Goal: Task Accomplishment & Management: Use online tool/utility

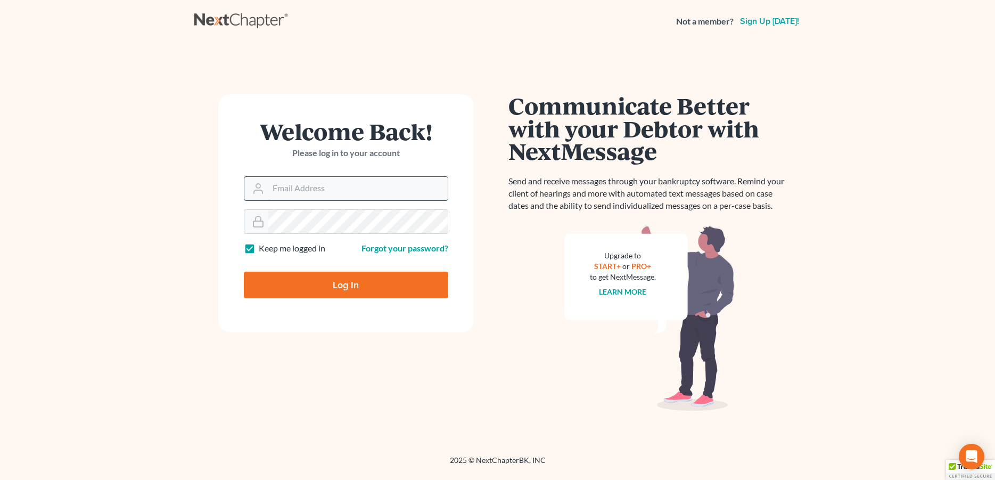
click at [310, 184] on input "Email Address" at bounding box center [357, 188] width 179 height 23
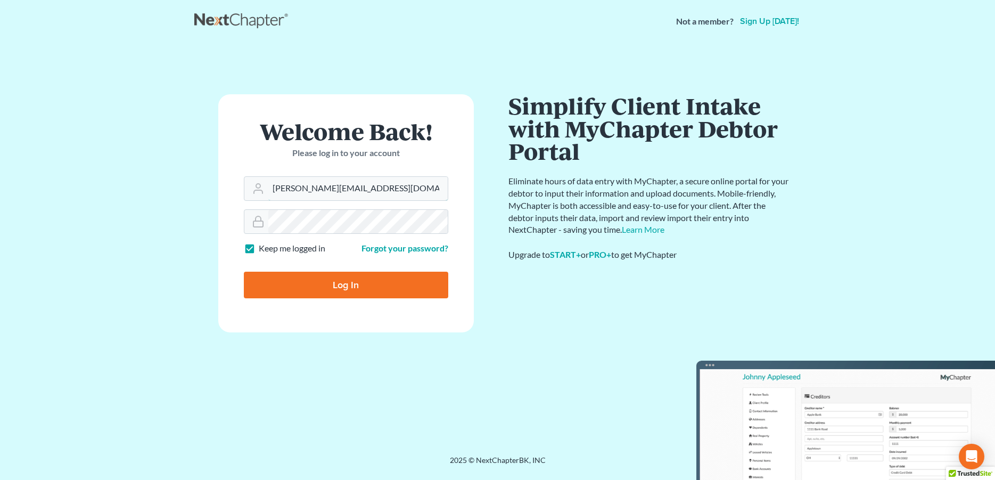
type input "[PERSON_NAME][EMAIL_ADDRESS][DOMAIN_NAME]"
click at [309, 285] on input "Log In" at bounding box center [346, 284] width 204 height 27
type input "Thinking..."
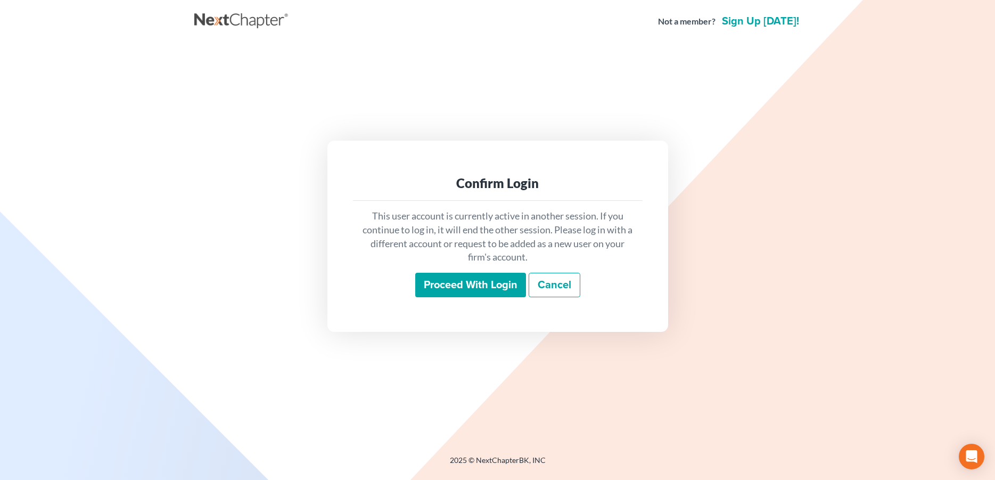
click at [496, 290] on input "Proceed with login" at bounding box center [470, 285] width 111 height 24
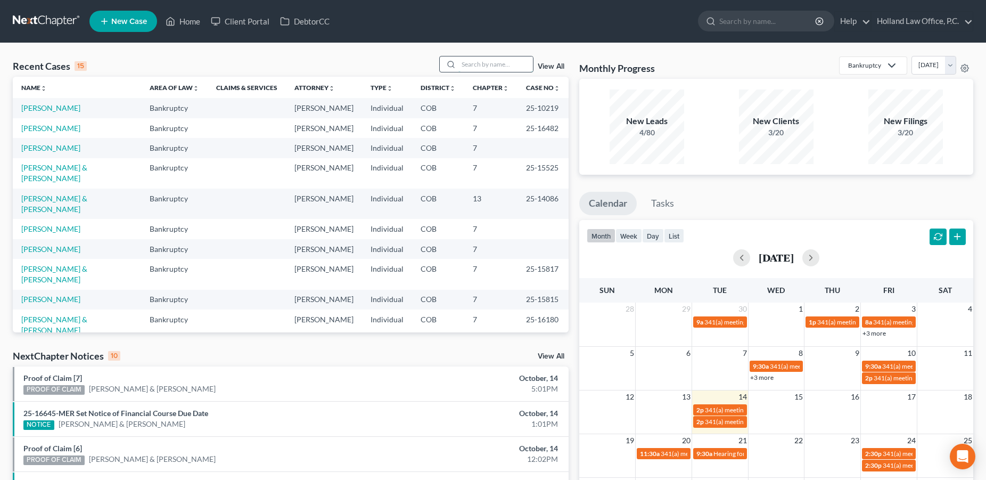
click at [474, 64] on input "search" at bounding box center [495, 63] width 75 height 15
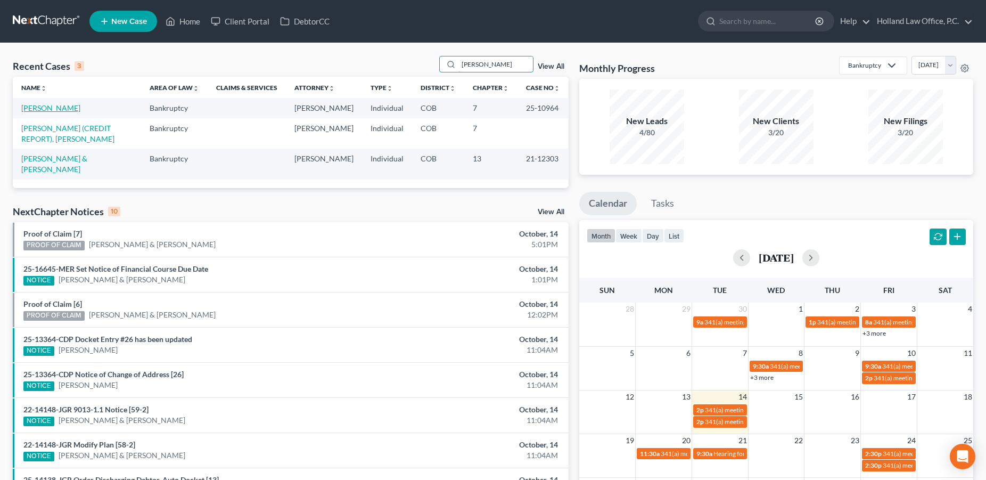
type input "James Anderson"
click at [71, 111] on link "Anderson, James" at bounding box center [50, 107] width 59 height 9
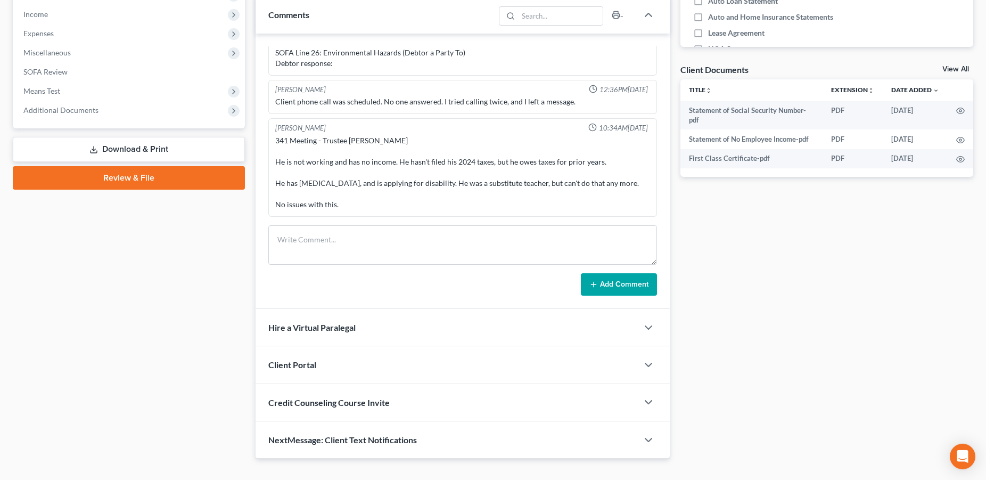
scroll to position [354, 0]
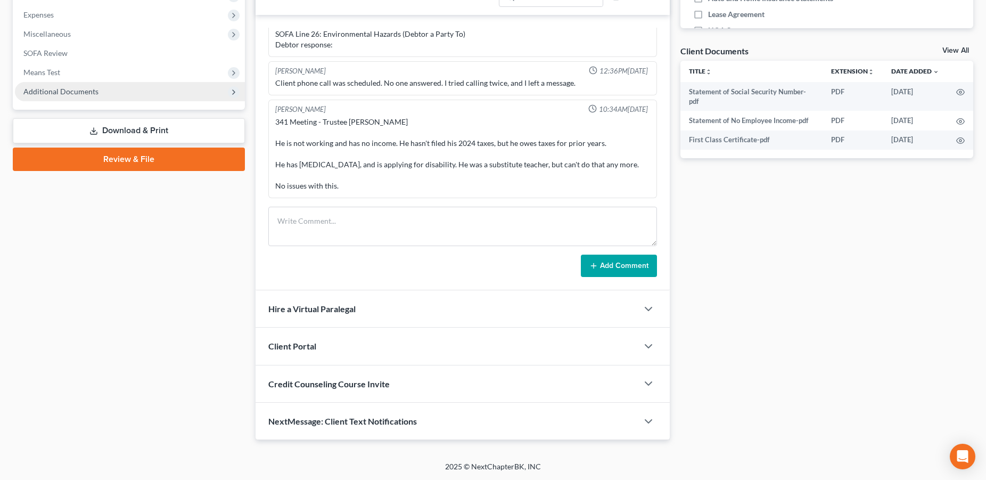
click at [58, 98] on span "Additional Documents" at bounding box center [130, 91] width 230 height 19
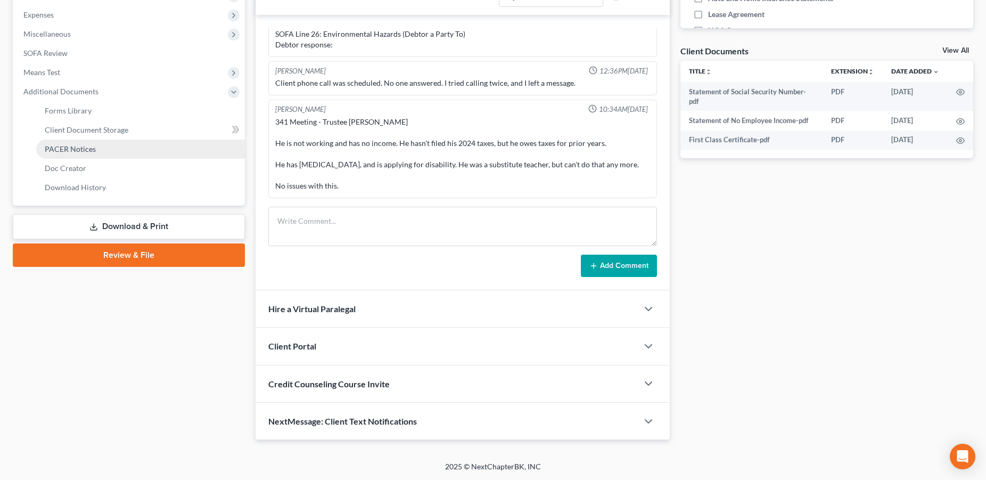
click at [79, 149] on span "PACER Notices" at bounding box center [70, 148] width 51 height 9
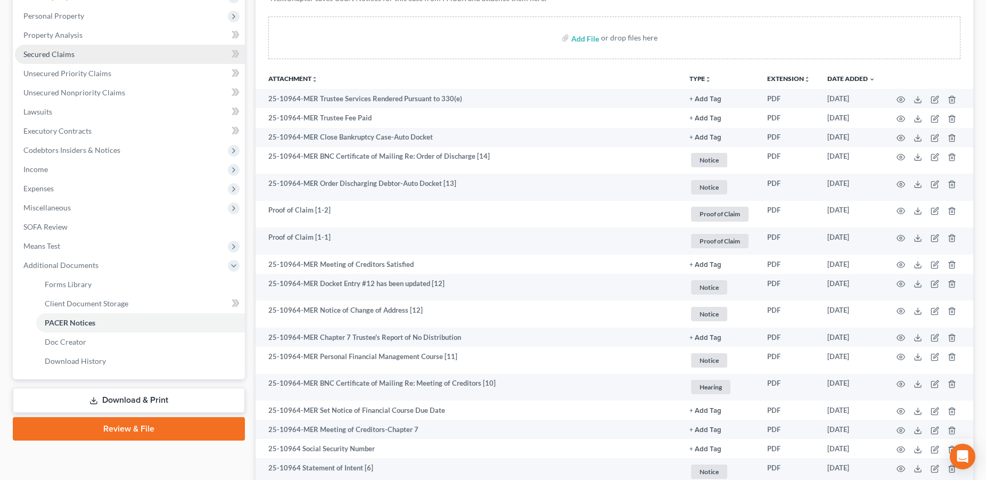
click at [42, 51] on span "Secured Claims" at bounding box center [48, 54] width 51 height 9
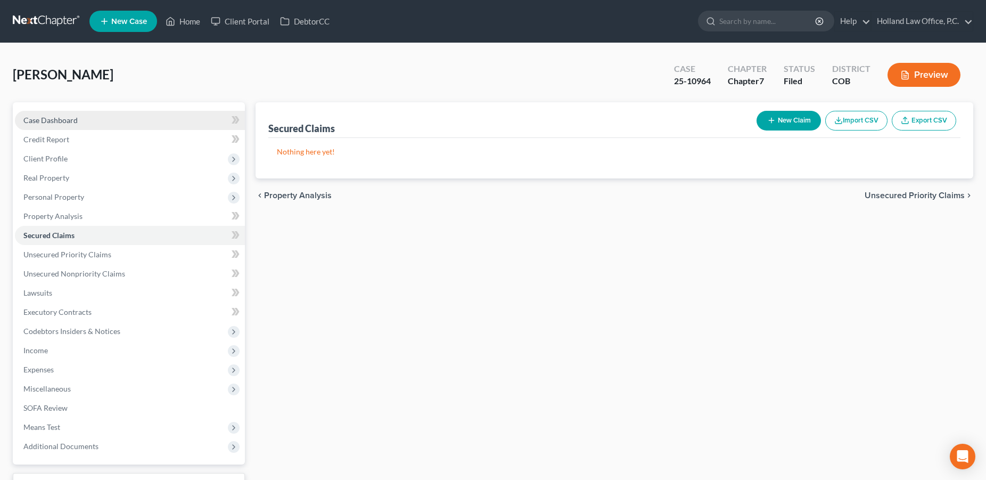
click at [70, 125] on link "Case Dashboard" at bounding box center [130, 120] width 230 height 19
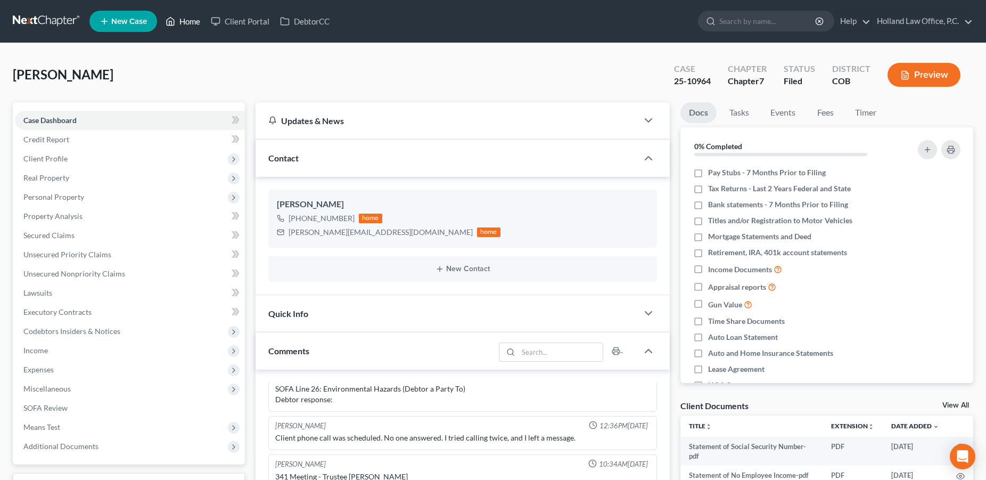
click at [184, 25] on link "Home" at bounding box center [182, 21] width 45 height 19
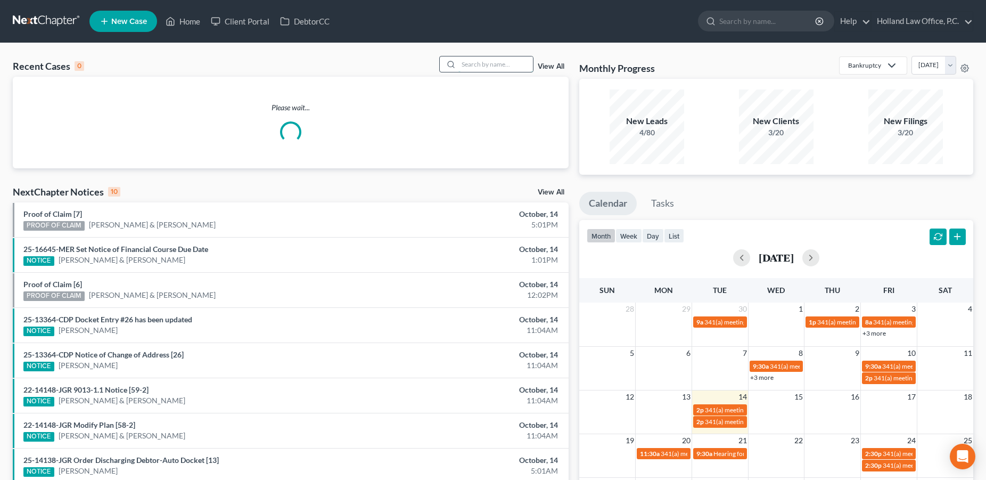
click at [492, 61] on input "search" at bounding box center [495, 63] width 75 height 15
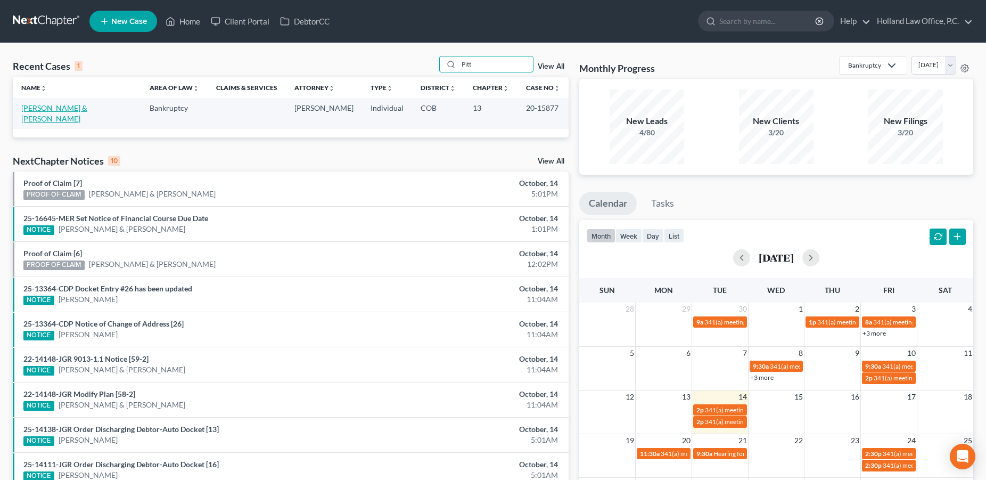
type input "Pitt"
click at [64, 109] on link "Pitt, Paul & VonSpreckelsen-Pitt, Kimberly" at bounding box center [54, 113] width 66 height 20
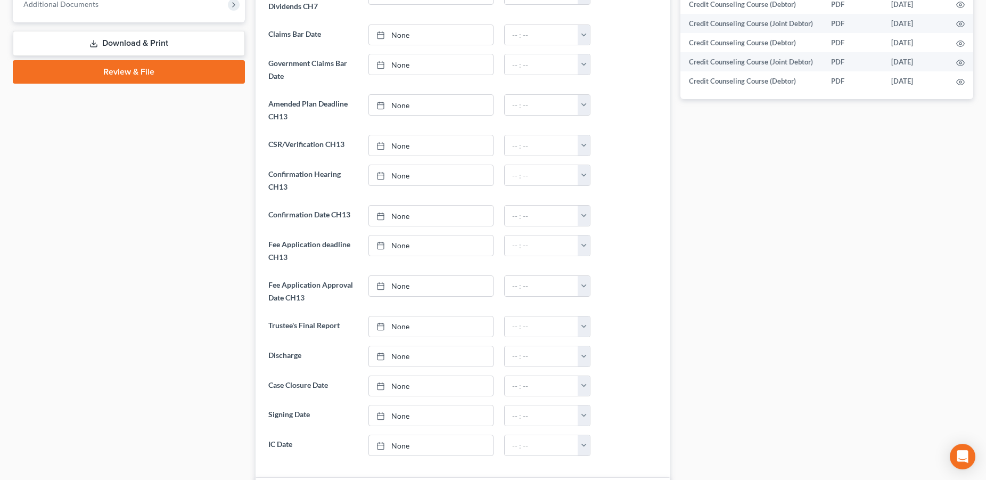
scroll to position [435, 0]
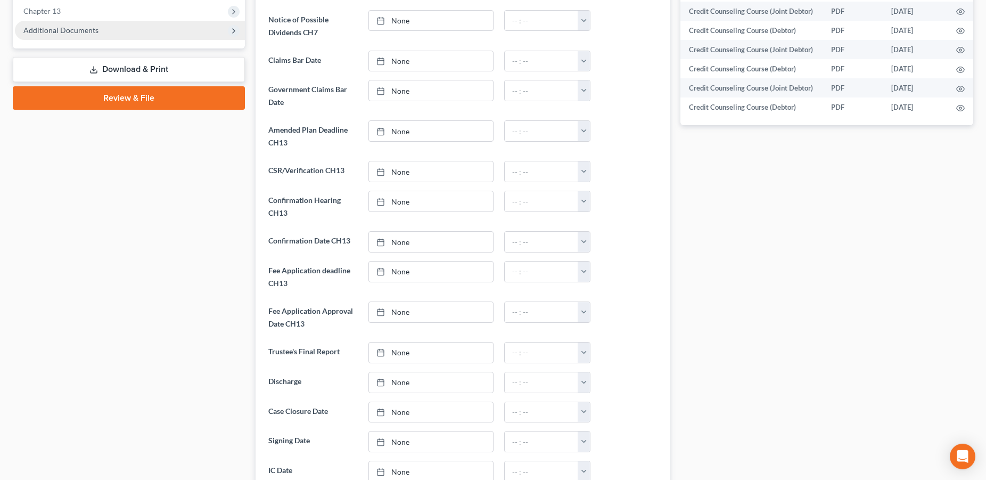
click at [98, 34] on span "Additional Documents" at bounding box center [130, 30] width 230 height 19
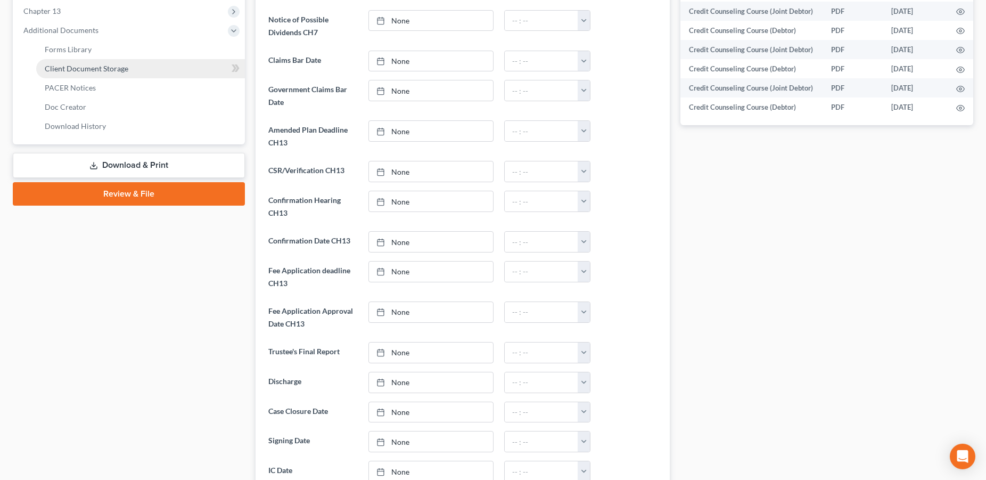
click at [103, 71] on span "Client Document Storage" at bounding box center [87, 68] width 84 height 9
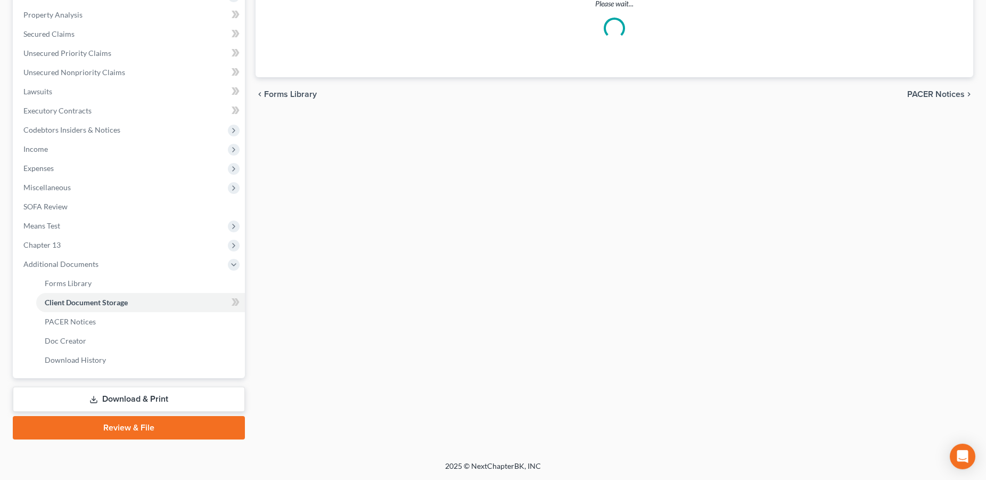
scroll to position [200, 0]
select select "5"
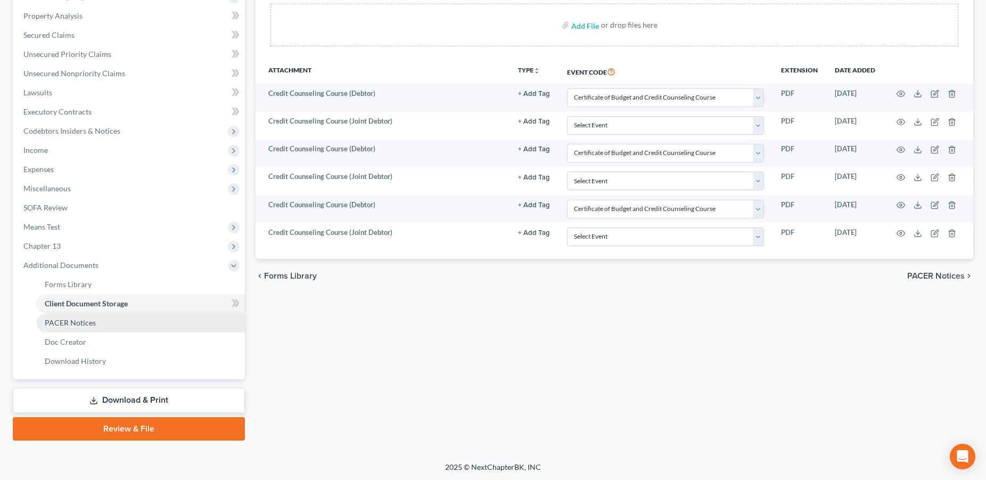
click at [83, 323] on span "PACER Notices" at bounding box center [70, 322] width 51 height 9
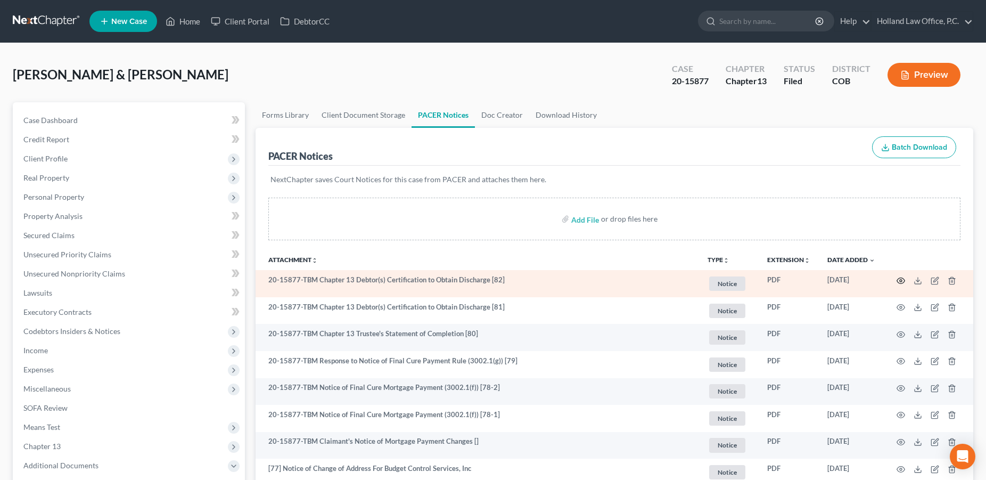
click at [897, 283] on icon "button" at bounding box center [900, 280] width 9 height 9
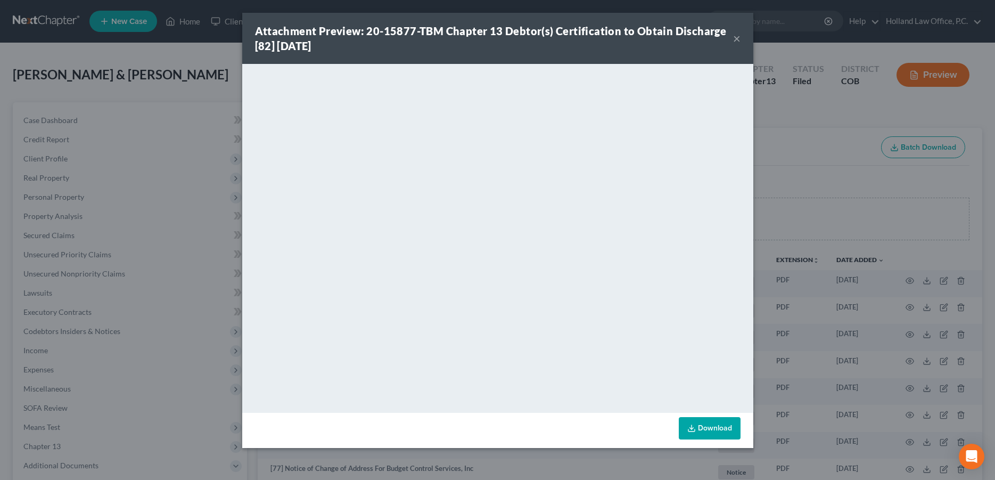
click at [739, 41] on button "×" at bounding box center [736, 38] width 7 height 13
